Goal: Task Accomplishment & Management: Manage account settings

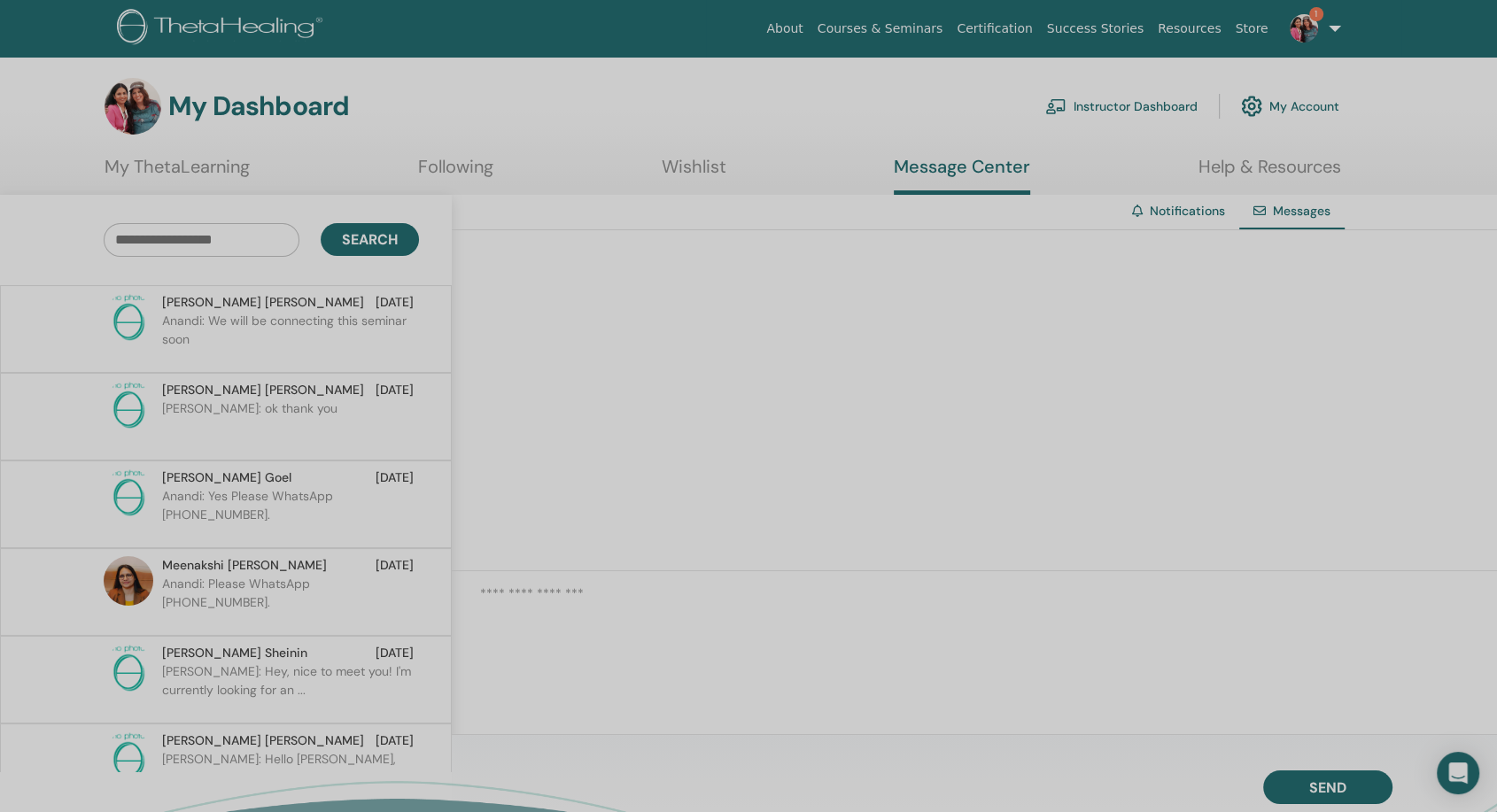
click at [1331, 29] on link "1" at bounding box center [1312, 29] width 73 height 57
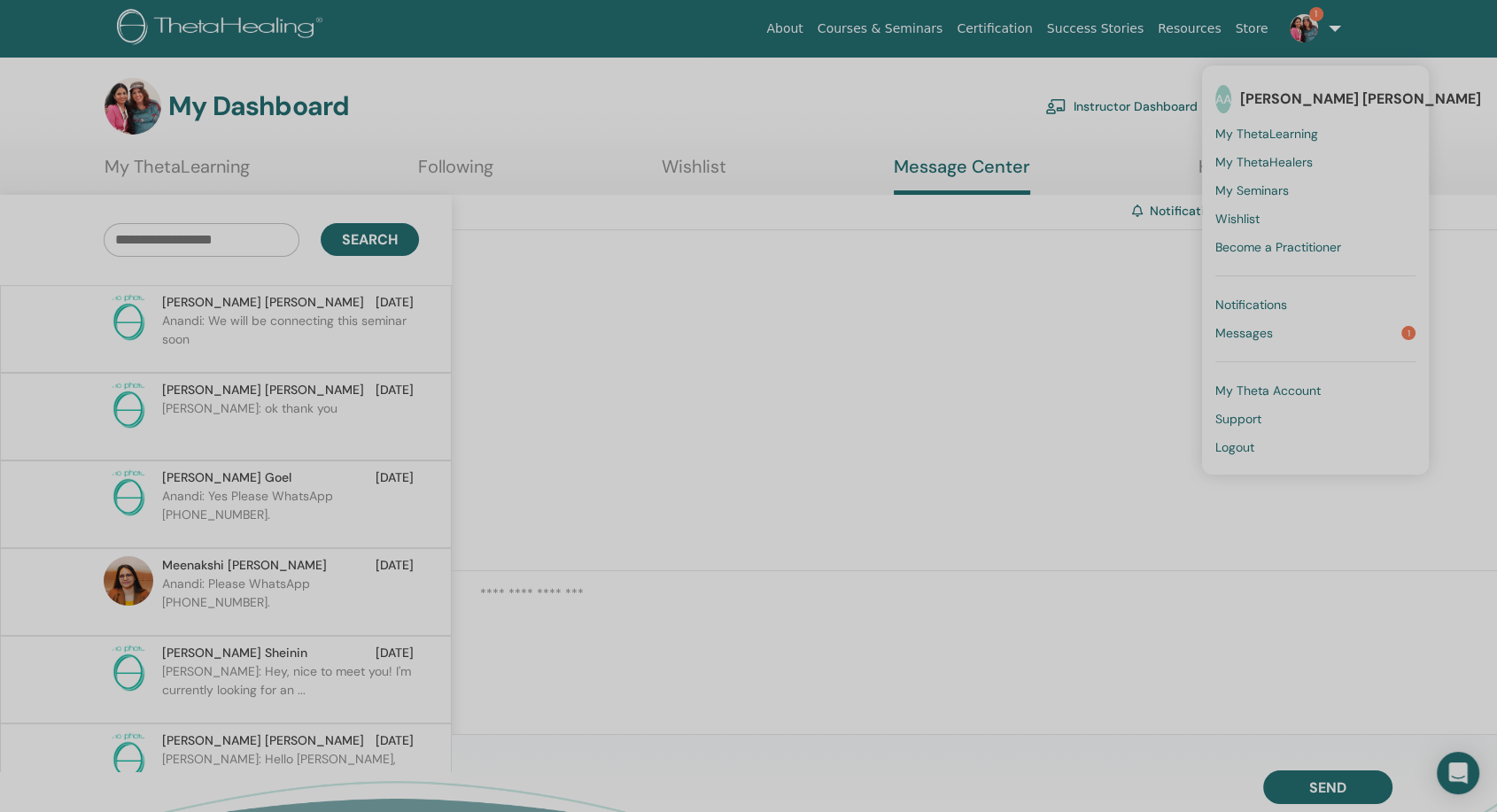
click at [1271, 297] on span "Notifications" at bounding box center [1250, 305] width 72 height 16
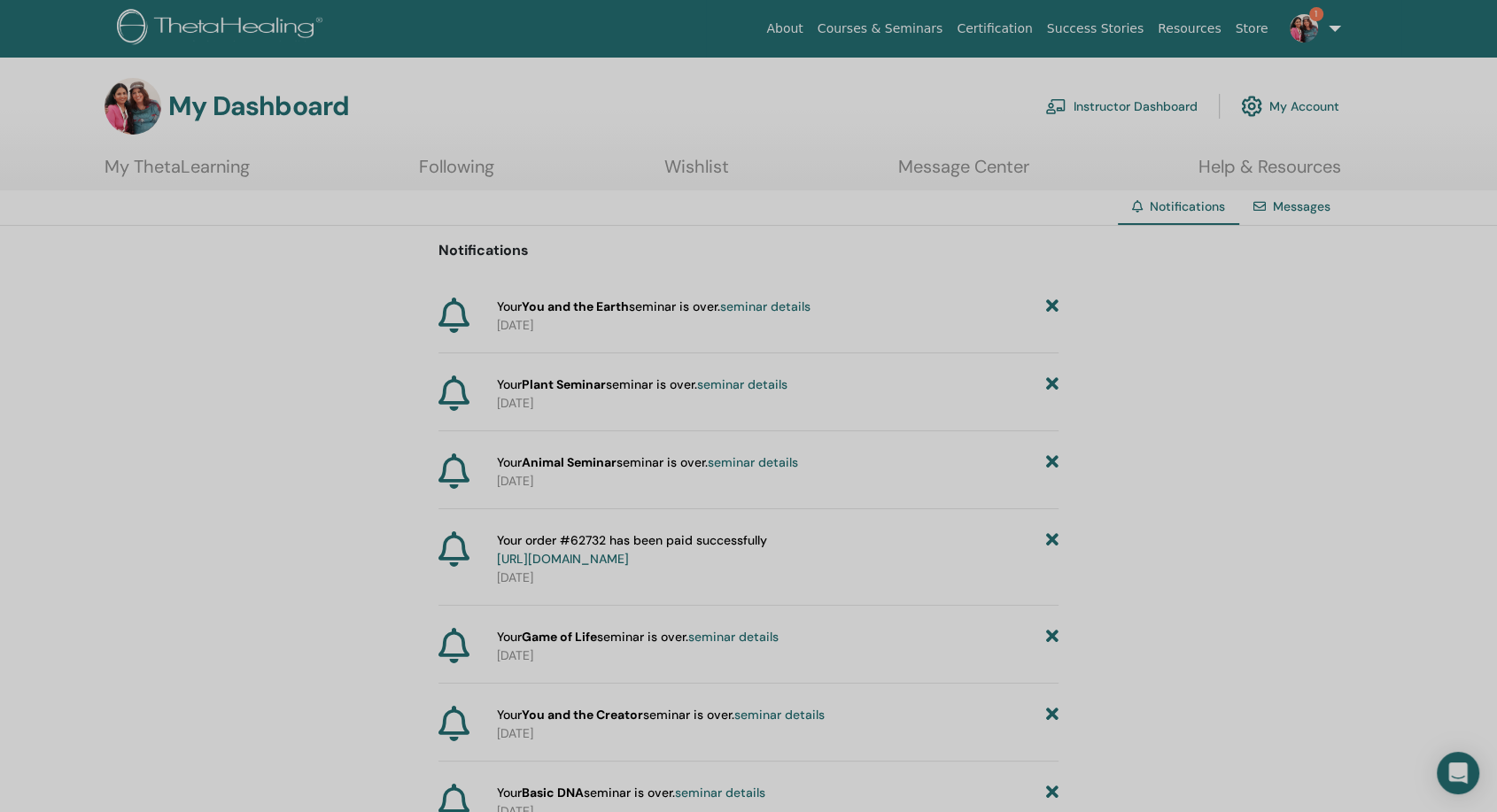
click at [538, 311] on strong "You and the Earth" at bounding box center [574, 306] width 107 height 16
click at [629, 552] on link "https://member.thetahealing.com/member/account/subscriptions/purchases" at bounding box center [563, 558] width 132 height 16
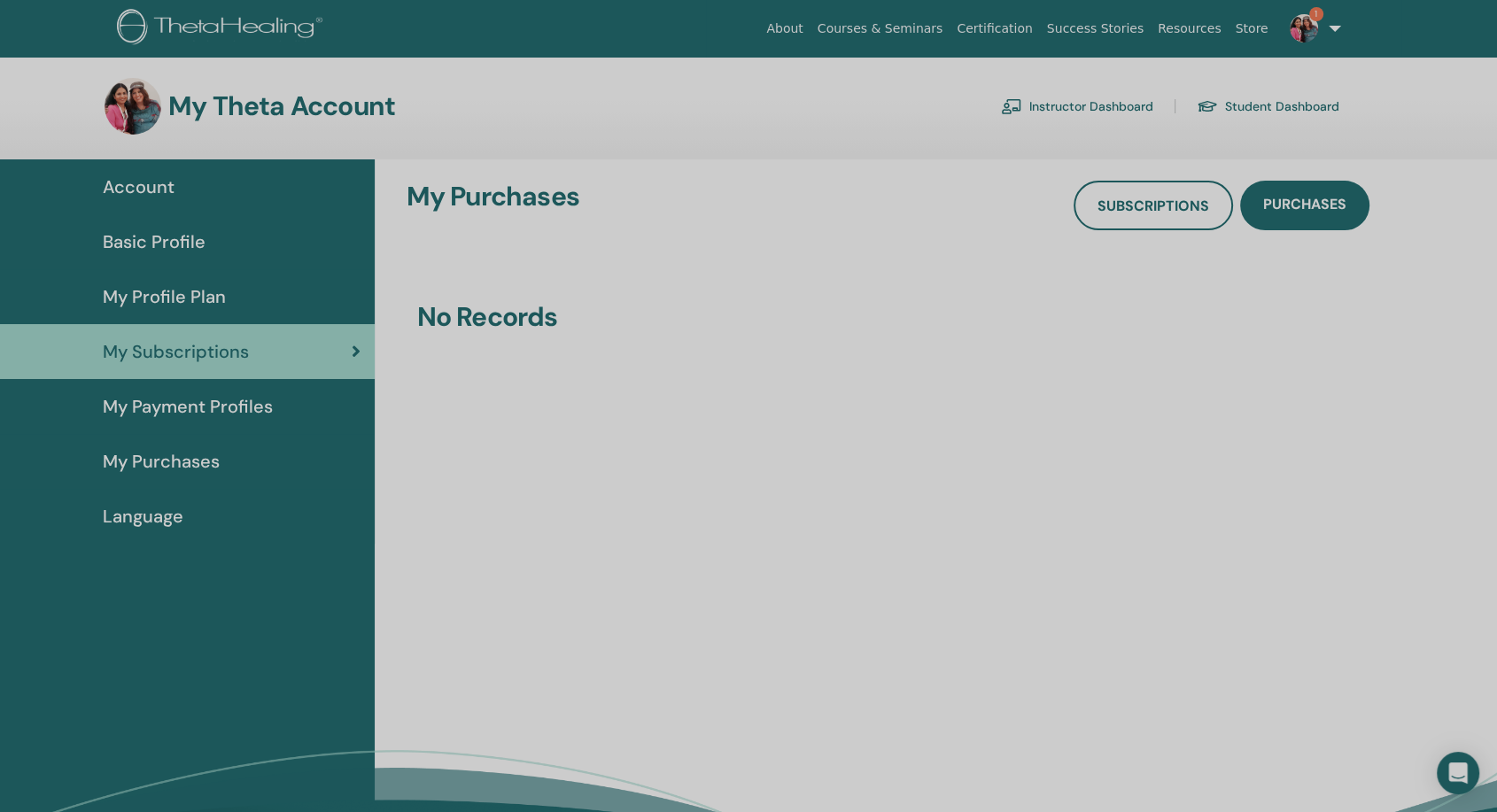
click at [1094, 100] on link "Instructor Dashboard" at bounding box center [1076, 106] width 152 height 29
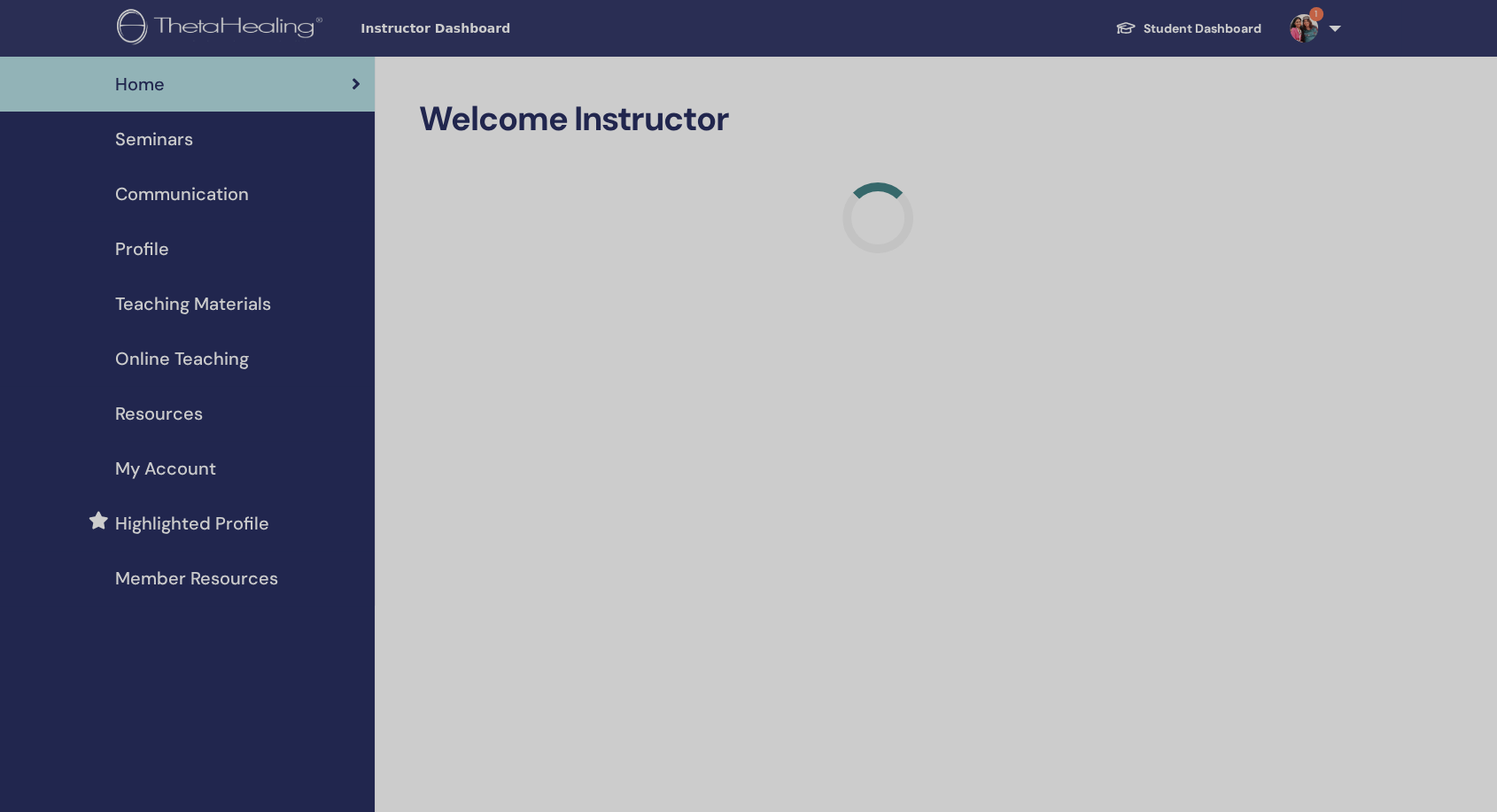
click at [186, 145] on span "Seminars" at bounding box center [153, 139] width 78 height 27
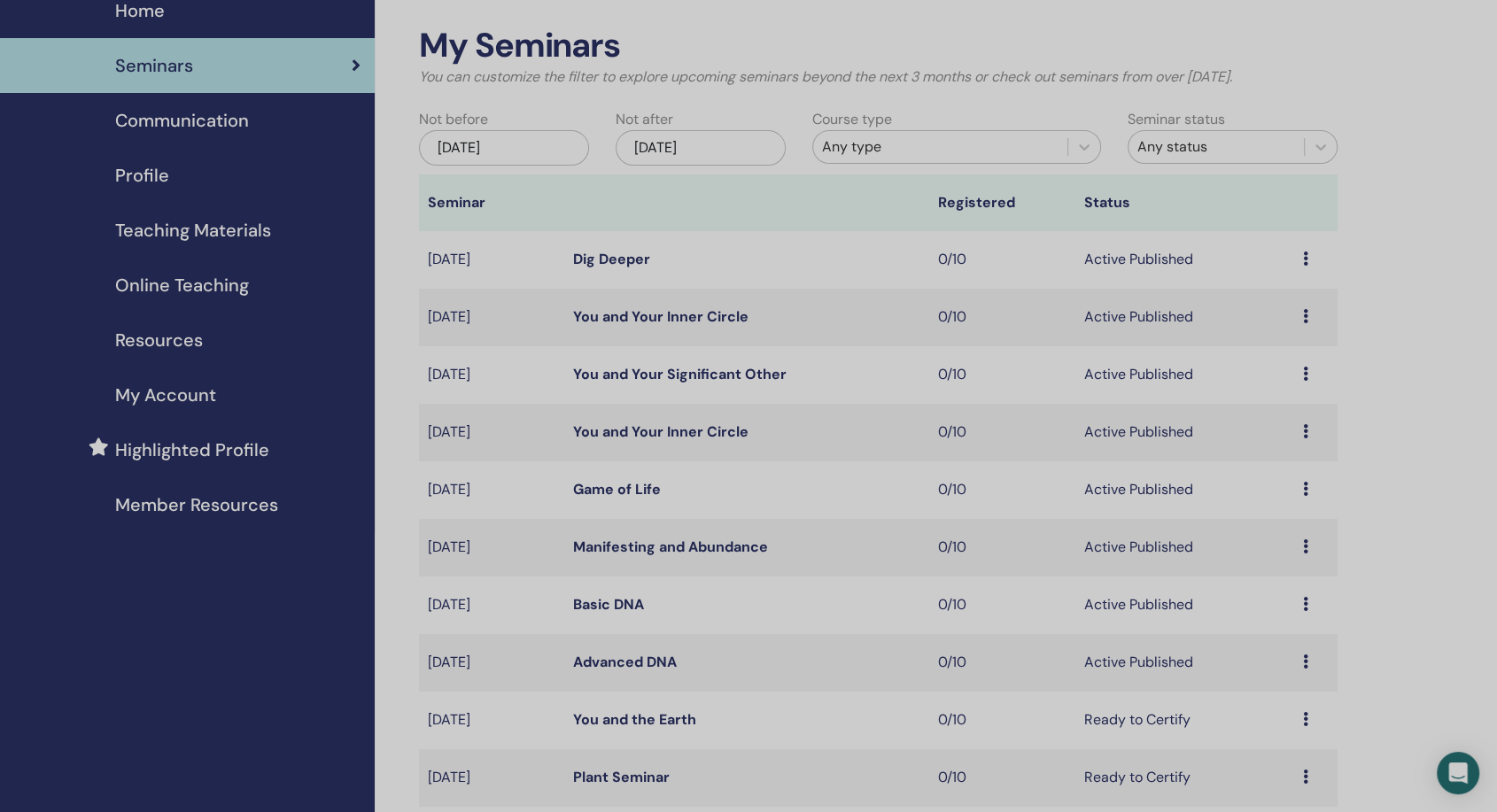
scroll to position [295, 0]
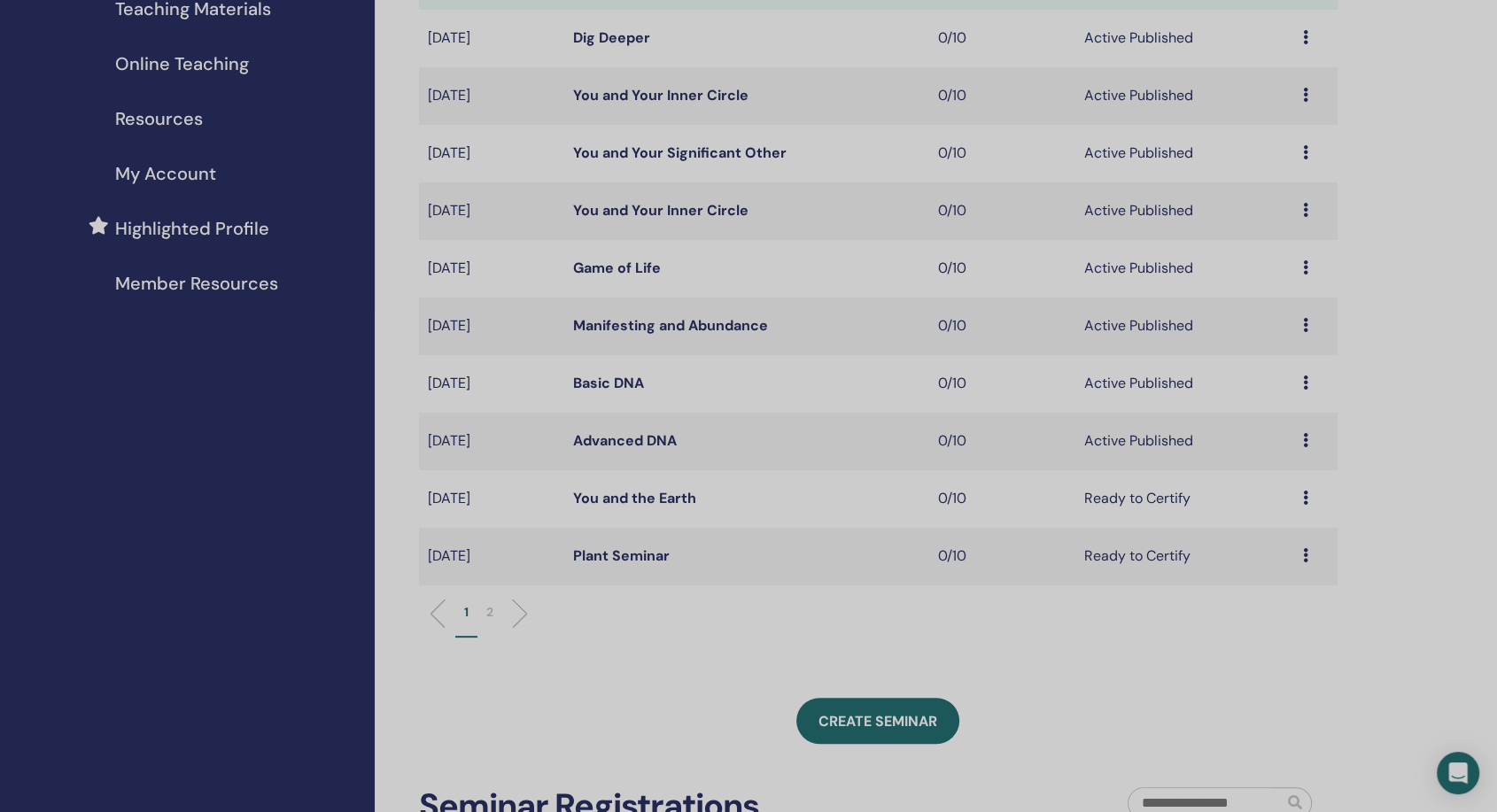
click at [1303, 443] on icon at bounding box center [1304, 439] width 5 height 14
click at [1268, 476] on li "Edit" at bounding box center [1275, 484] width 95 height 27
click at [614, 436] on link "Advanced DNA" at bounding box center [625, 439] width 103 height 19
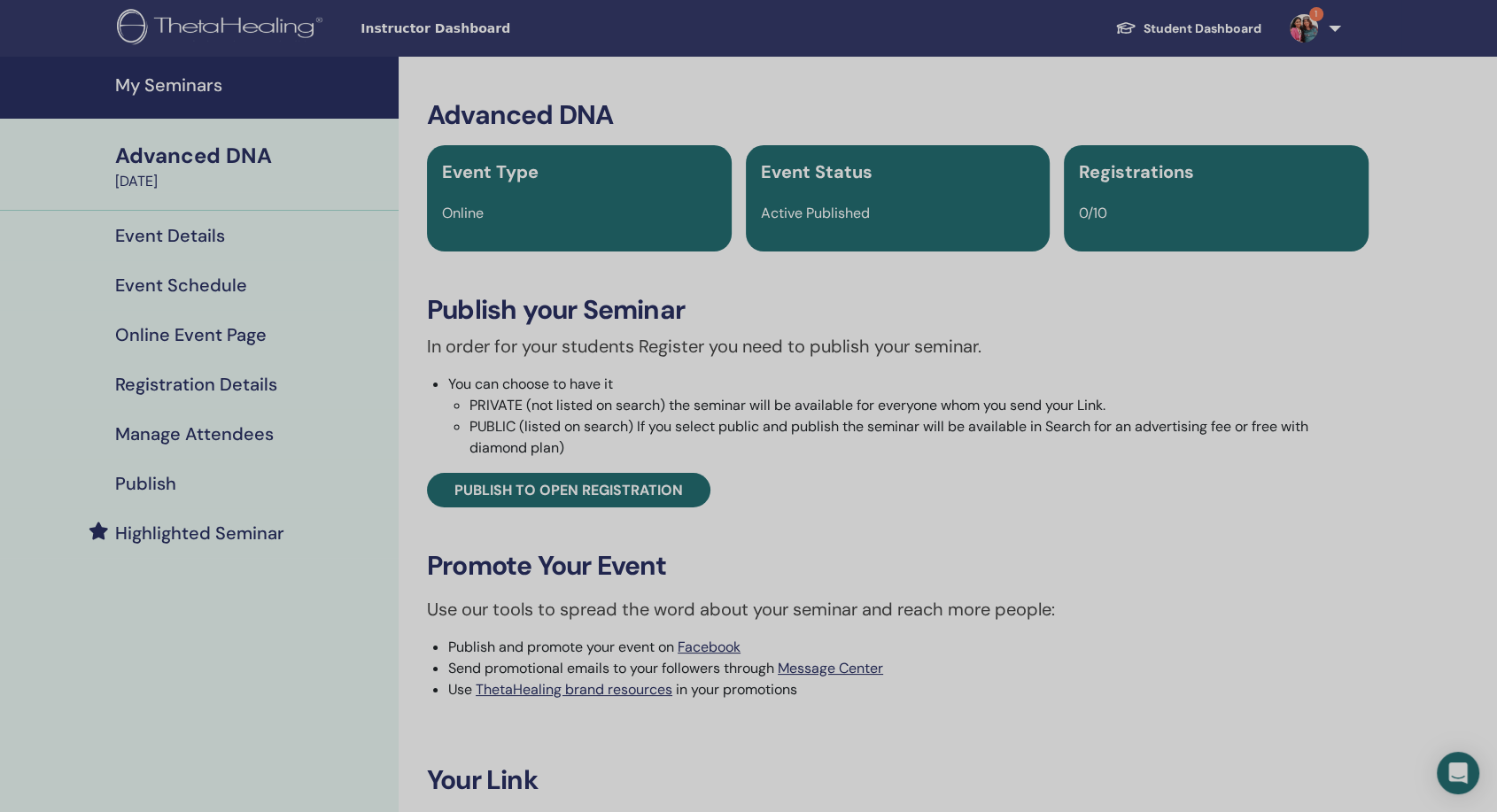
click at [174, 281] on h4 "Event Schedule" at bounding box center [181, 285] width 132 height 22
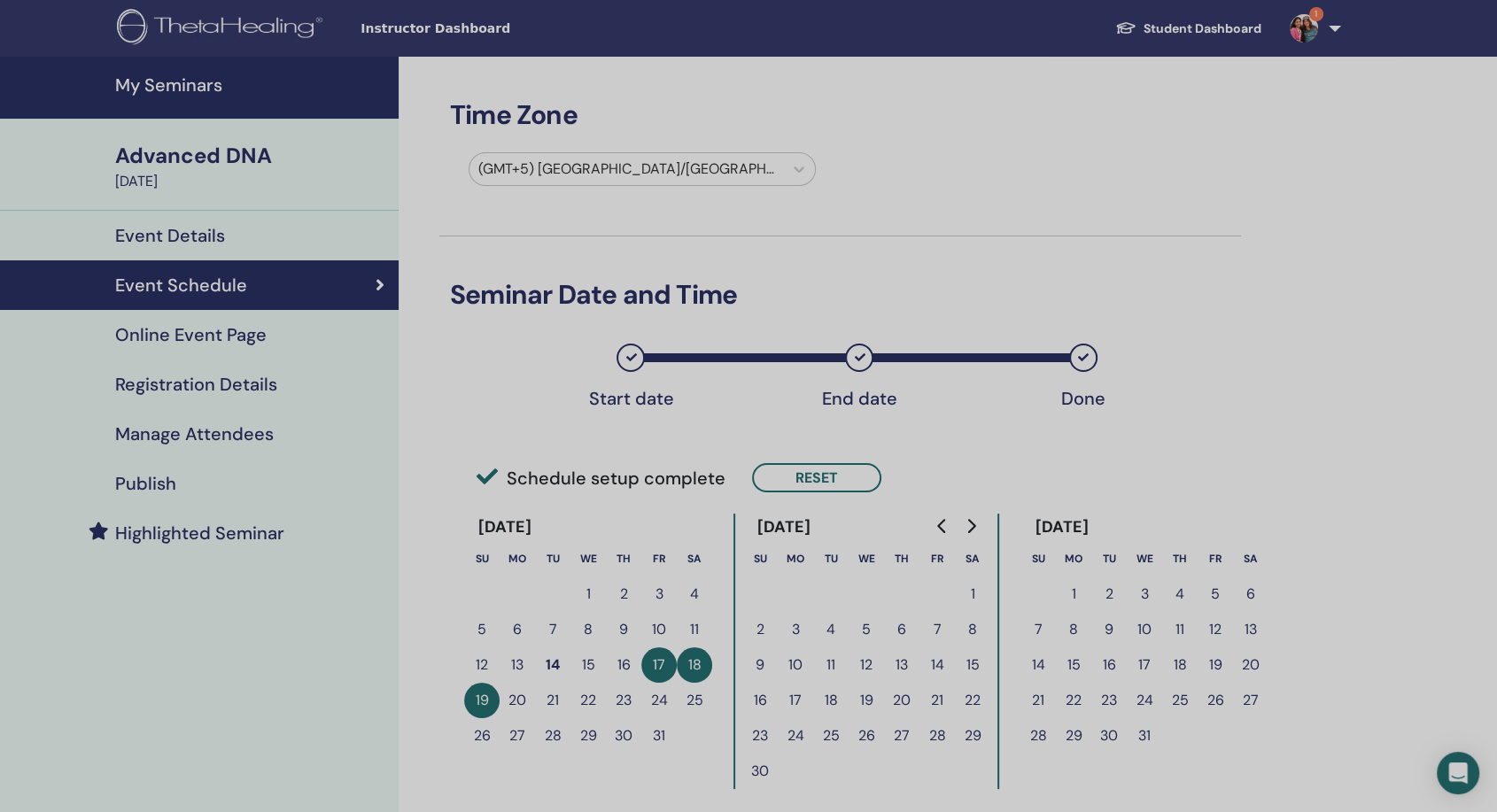
click at [173, 476] on h4 "Publish" at bounding box center [146, 484] width 61 height 22
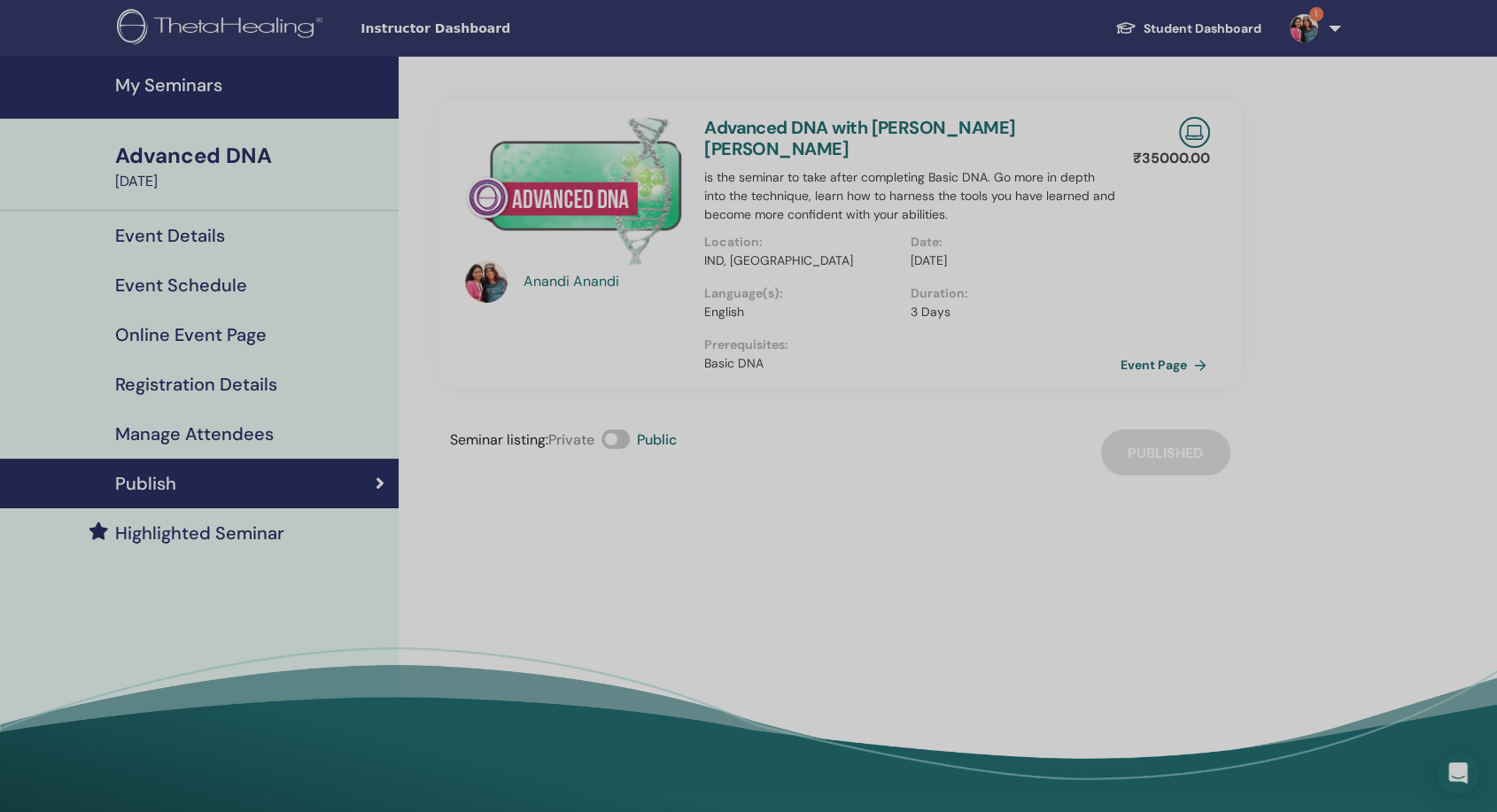
click at [1124, 351] on link "Event Page" at bounding box center [1167, 364] width 93 height 27
click at [261, 333] on h4 "Online Event Page" at bounding box center [191, 335] width 151 height 22
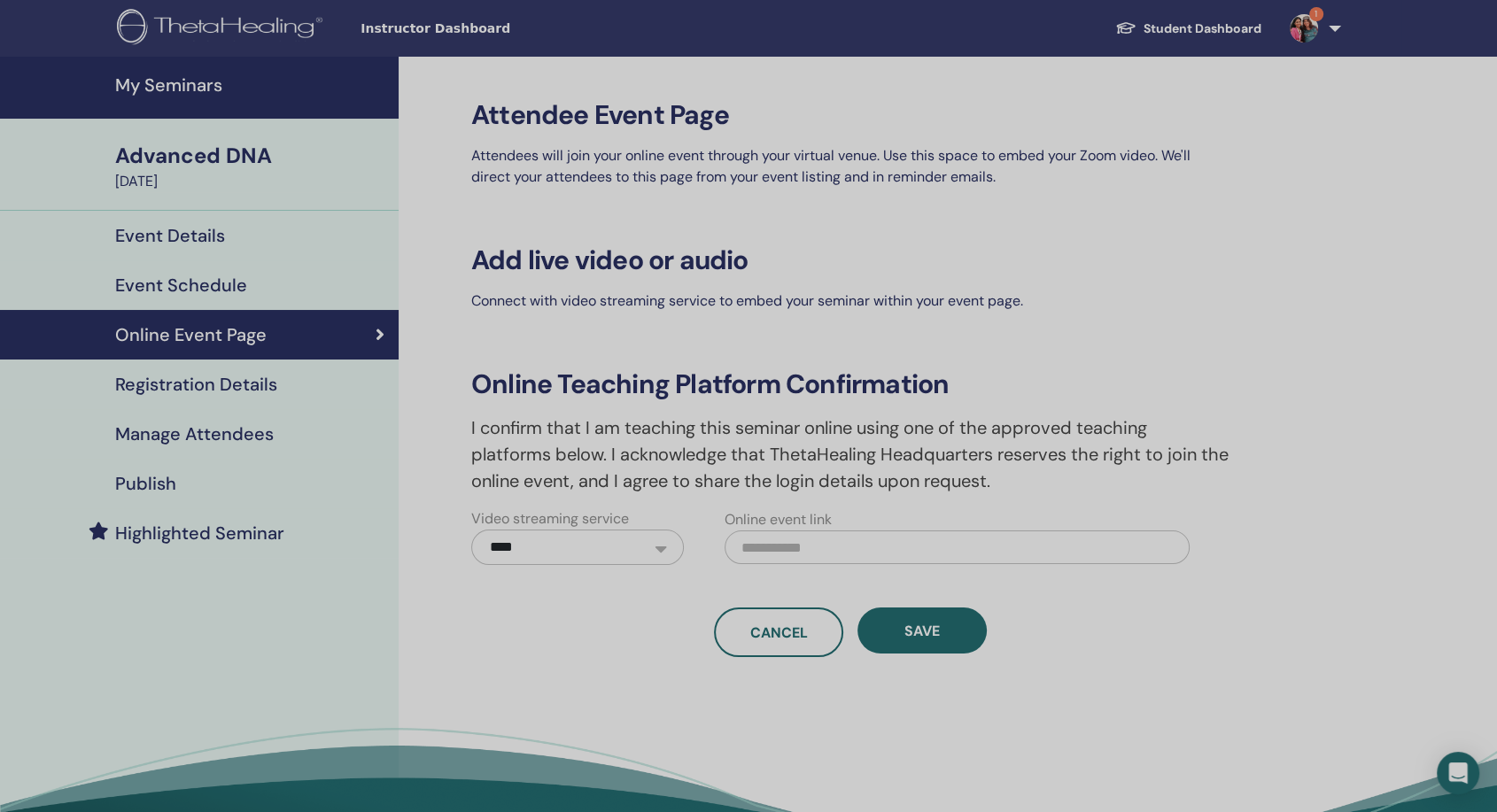
click at [248, 289] on div "Event Schedule" at bounding box center [199, 285] width 370 height 22
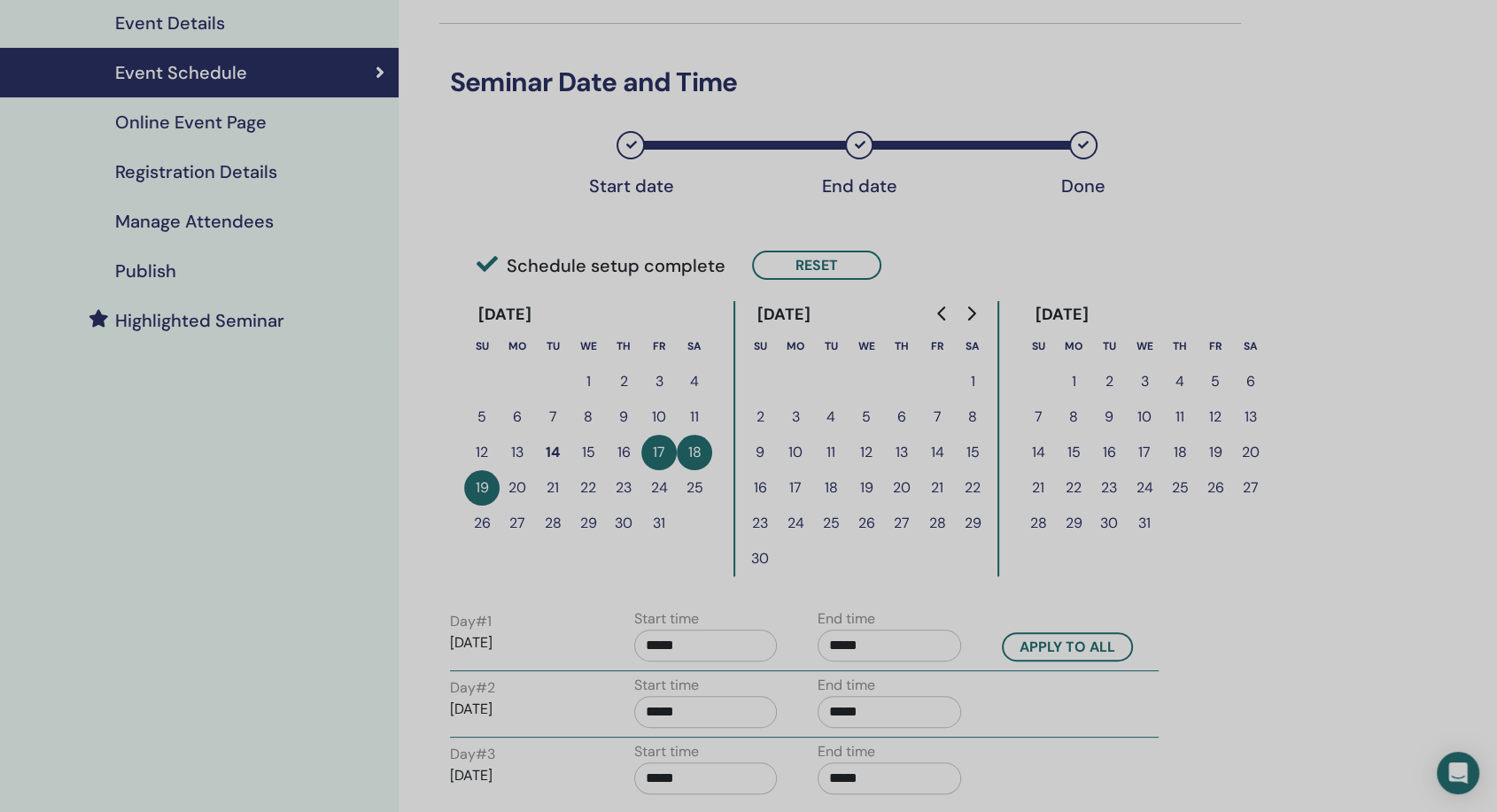
scroll to position [197, 0]
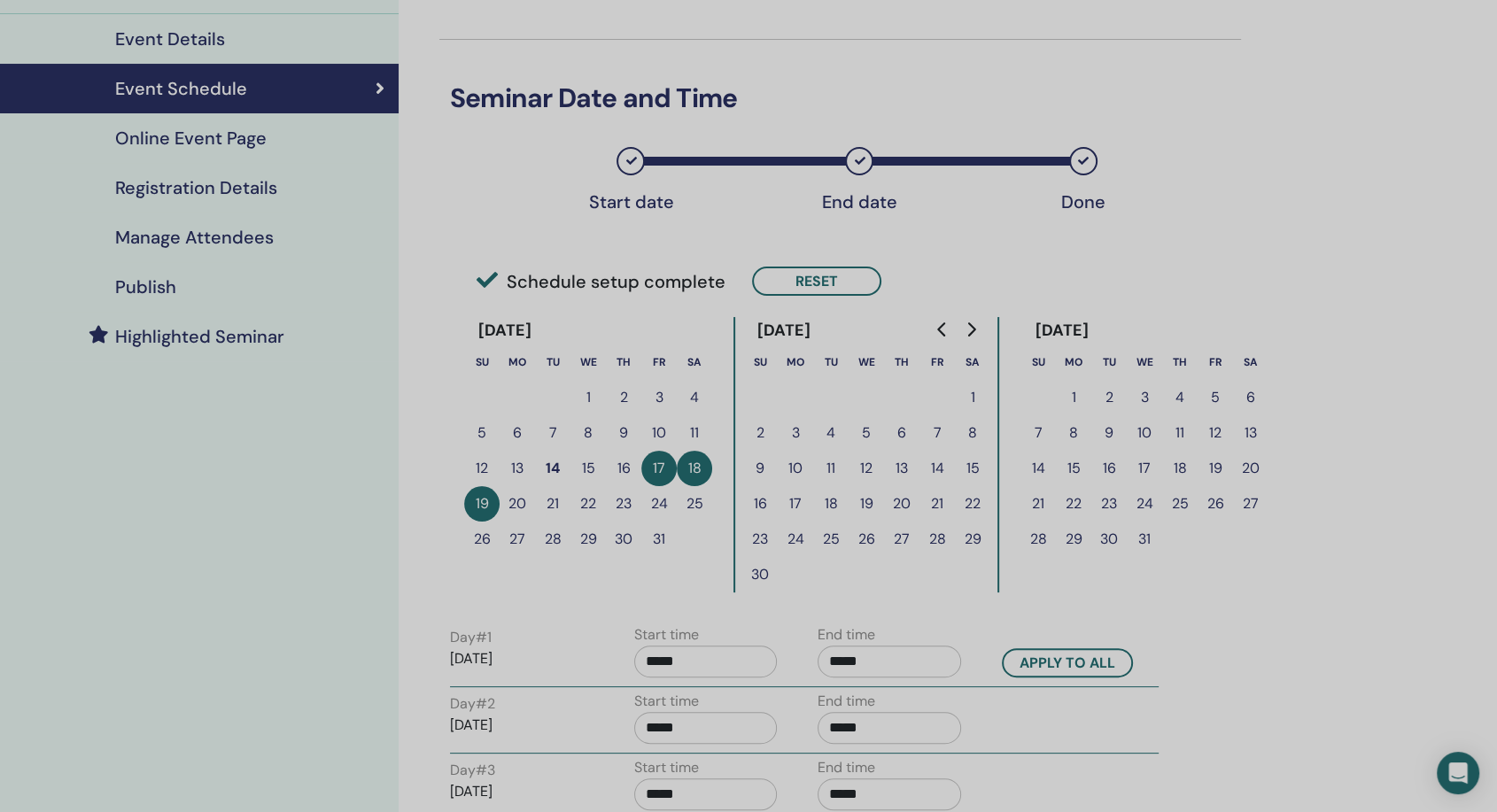
click at [235, 146] on h4 "Online Event Page" at bounding box center [191, 139] width 151 height 22
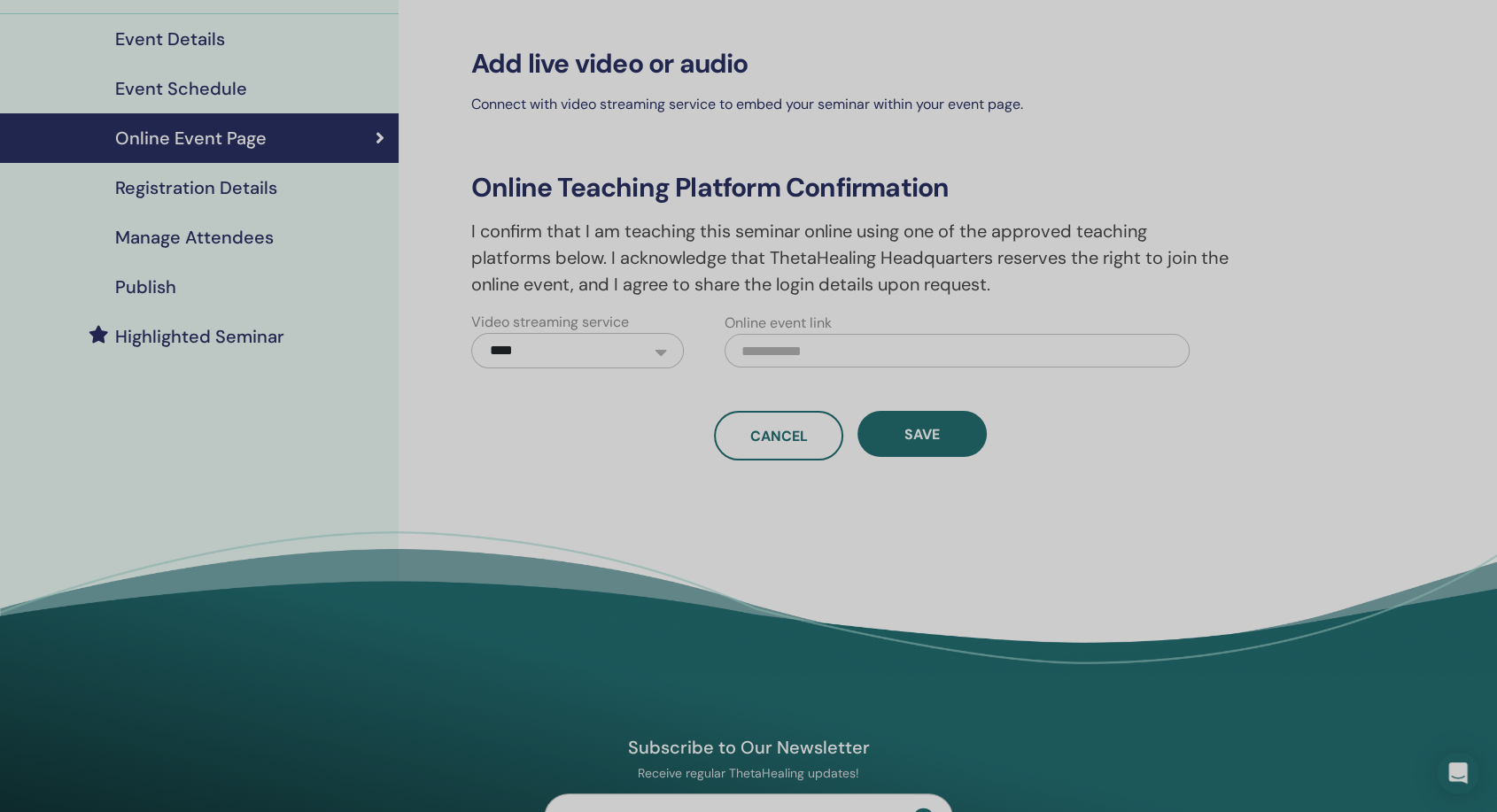
click at [215, 196] on h4 "Registration Details" at bounding box center [196, 188] width 162 height 22
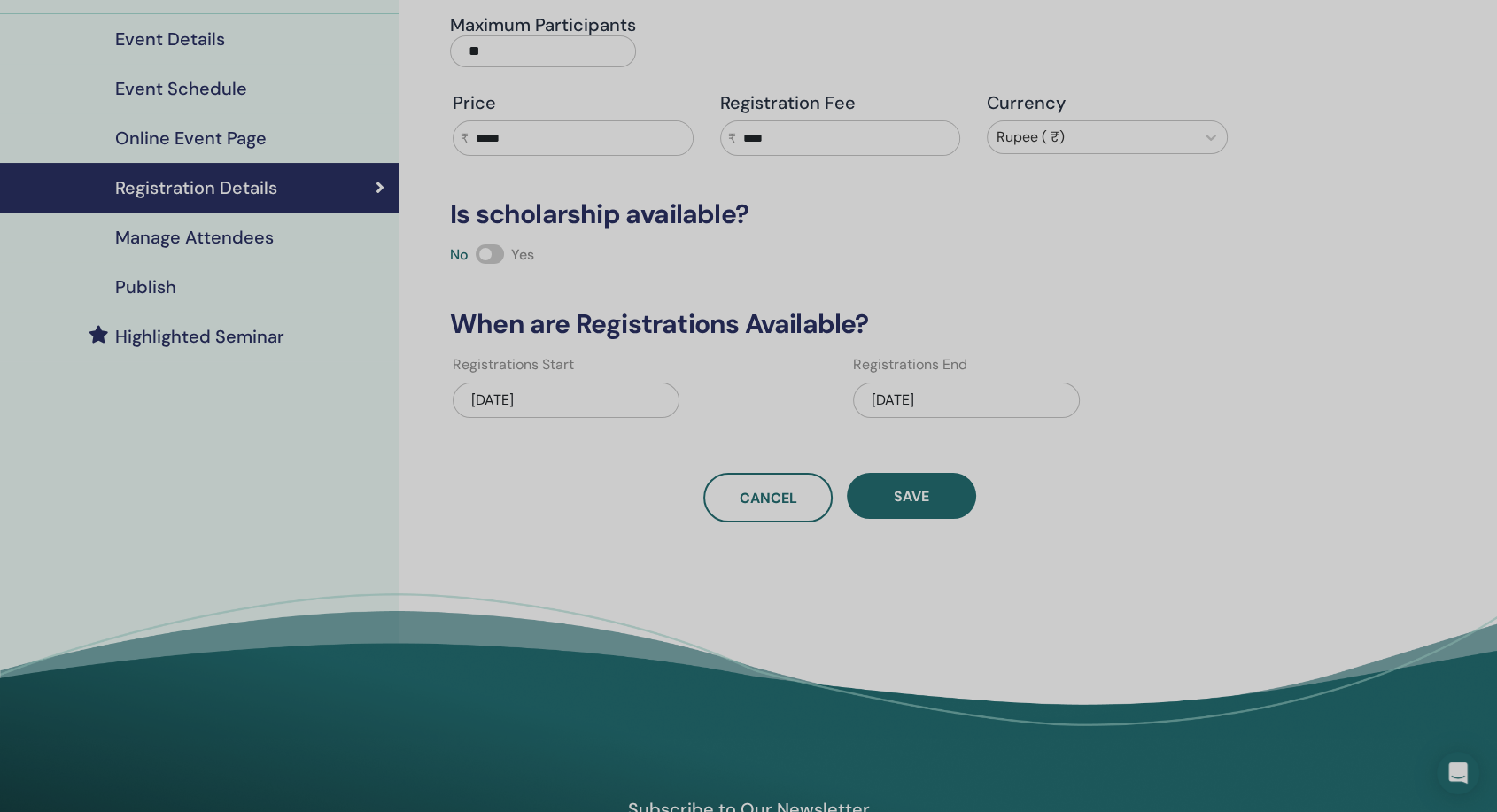
click at [181, 286] on div "Publish" at bounding box center [199, 287] width 370 height 22
